Goal: Information Seeking & Learning: Find specific page/section

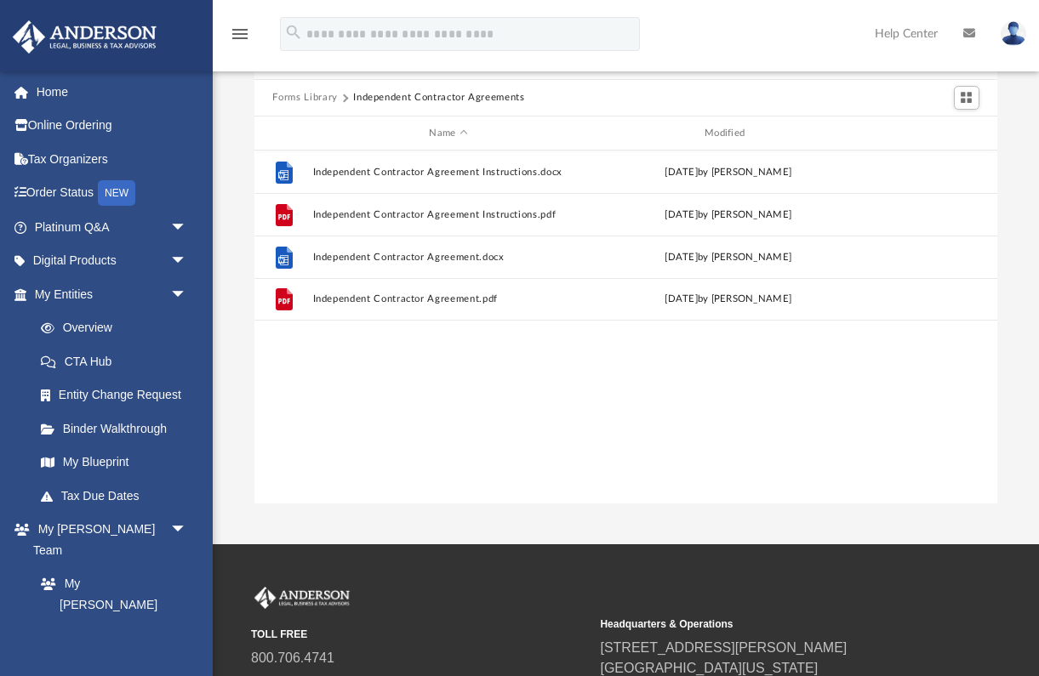
scroll to position [386, 744]
click at [68, 84] on link "Home" at bounding box center [112, 92] width 201 height 34
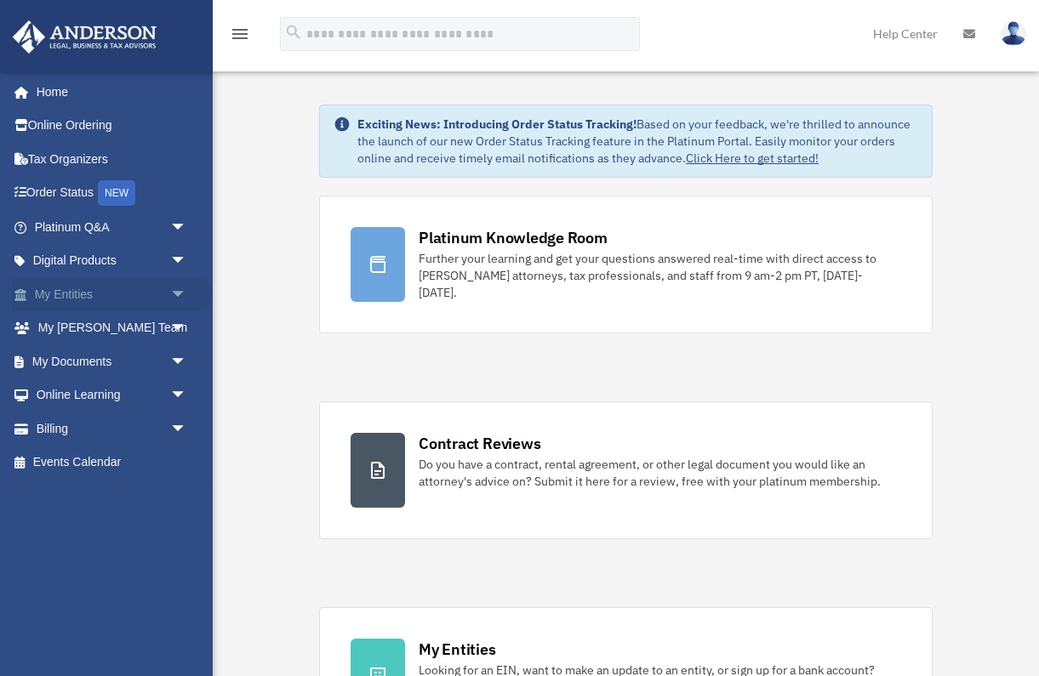
click at [174, 288] on span "arrow_drop_down" at bounding box center [187, 294] width 34 height 35
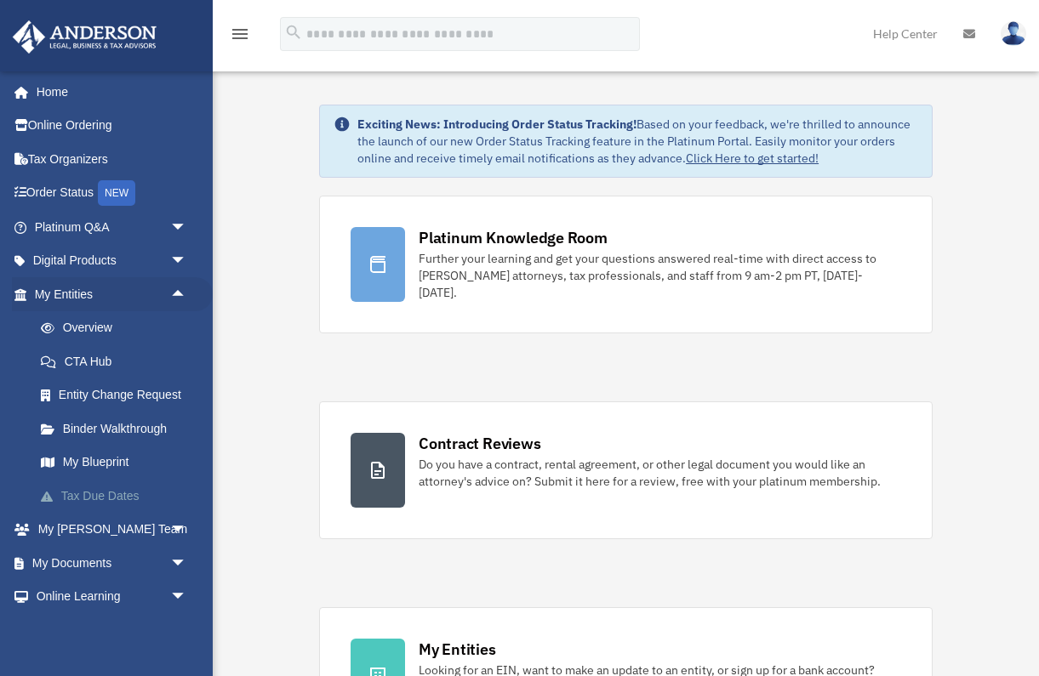
click at [107, 497] on link "Tax Due Dates" at bounding box center [118, 496] width 189 height 34
